Goal: Information Seeking & Learning: Check status

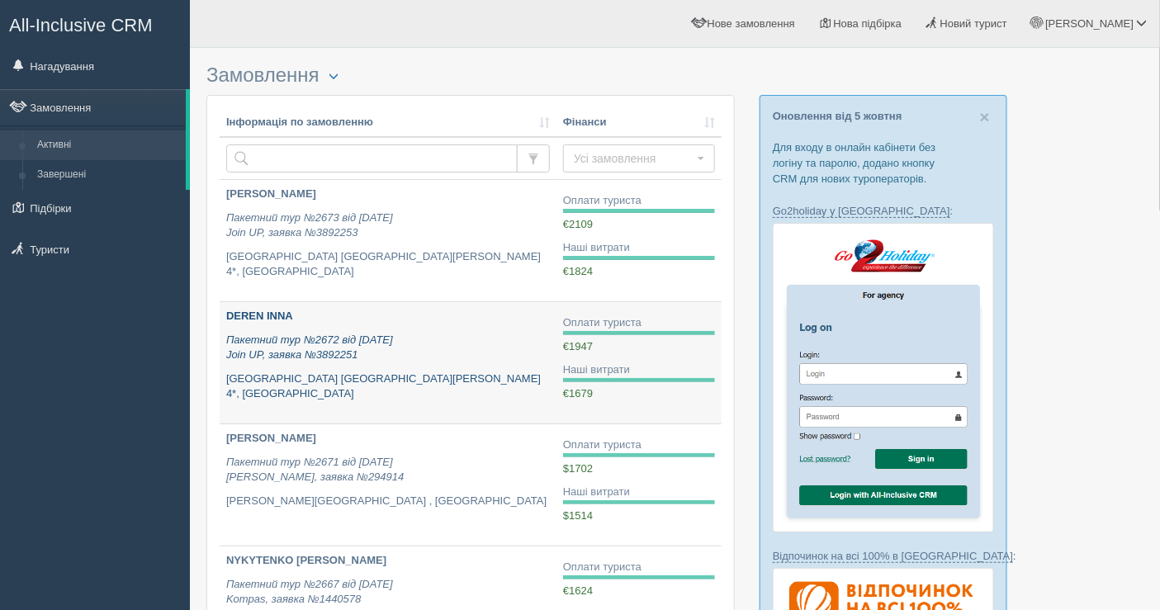
click at [426, 333] on p "Пакетний тур №2672 від 07.10.2025 Join UP, заявка №3892251" at bounding box center [388, 348] width 324 height 31
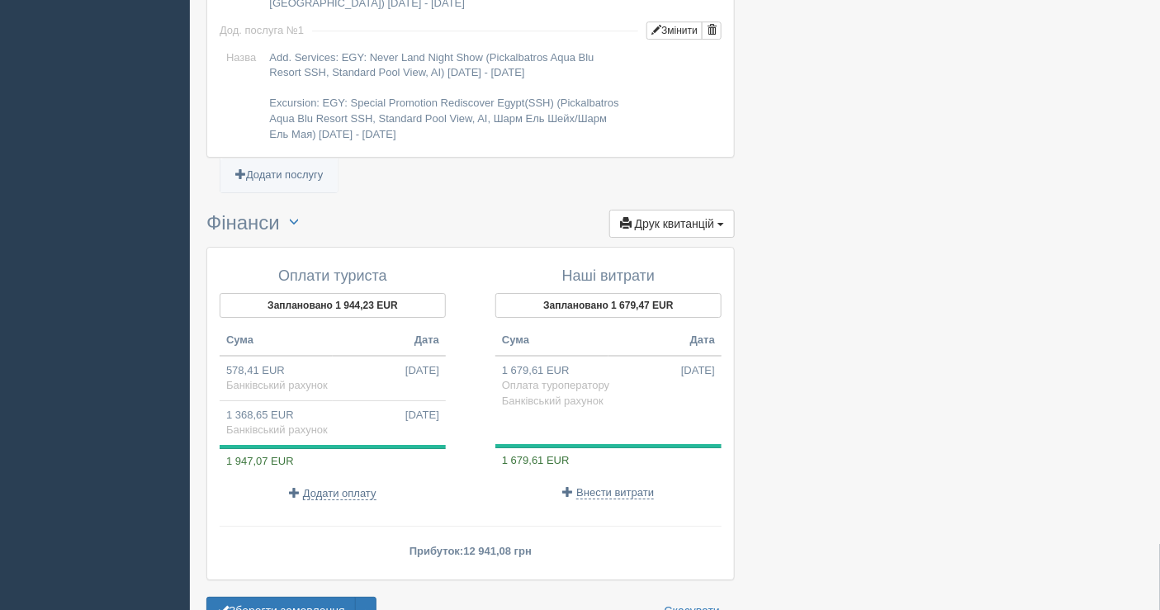
scroll to position [1817, 0]
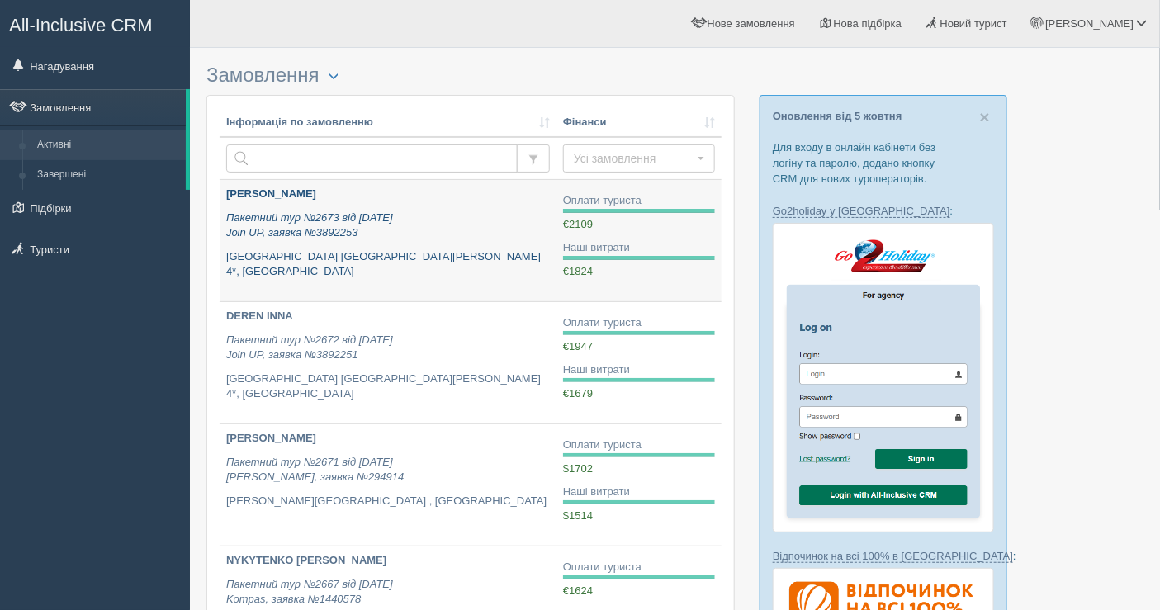
click at [481, 217] on p "Пакетний тур №2673 від 07.10.2025 Join UP, заявка №3892253" at bounding box center [388, 225] width 324 height 31
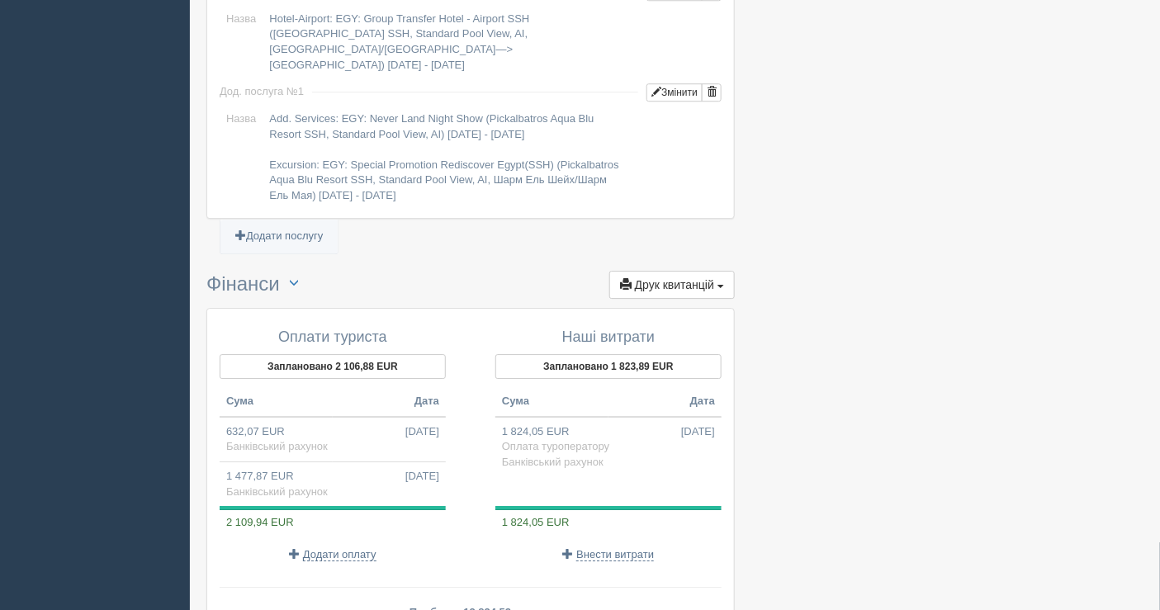
scroll to position [1488, 0]
